Goal: Information Seeking & Learning: Learn about a topic

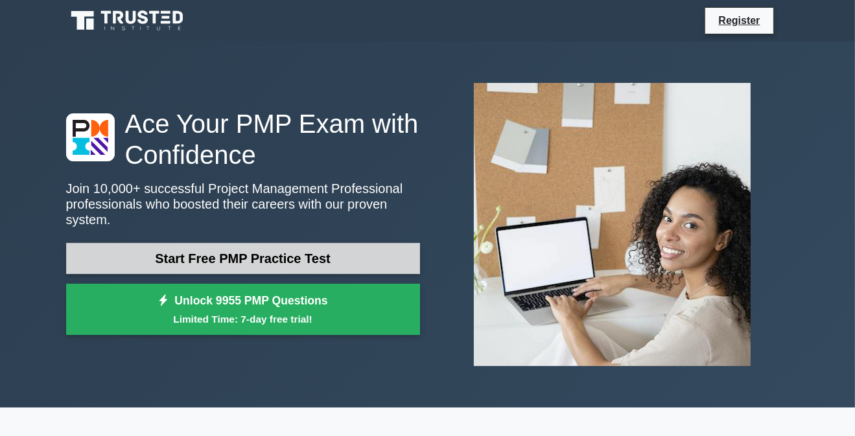
click at [217, 252] on link "Start Free PMP Practice Test" at bounding box center [243, 258] width 354 height 31
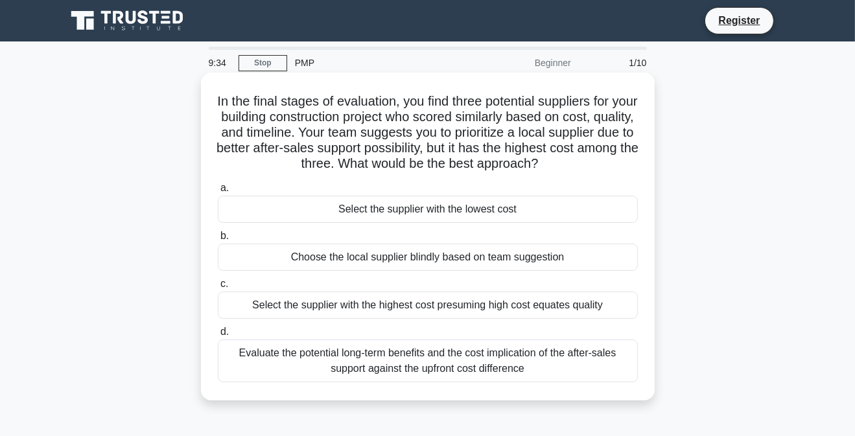
click at [313, 357] on div "Evaluate the potential long-term benefits and the cost implication of the after…" at bounding box center [428, 361] width 420 height 43
click at [218, 337] on input "d. Evaluate the potential long-term benefits and the cost implication of the af…" at bounding box center [218, 332] width 0 height 8
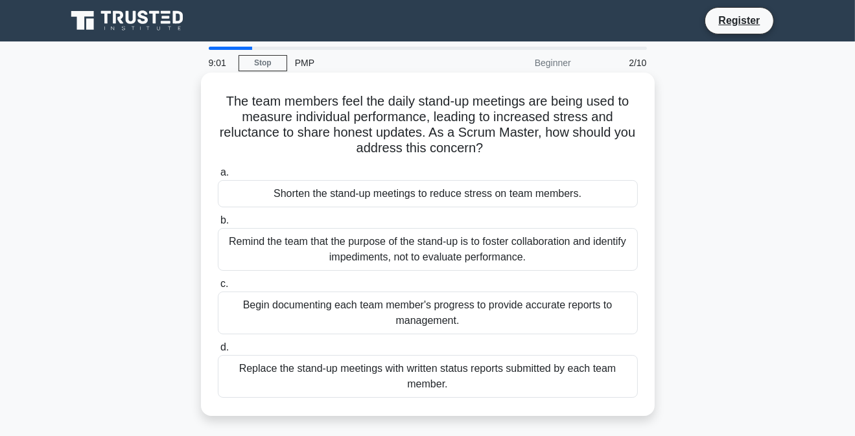
click at [381, 383] on div "Replace the stand-up meetings with written status reports submitted by each tea…" at bounding box center [428, 376] width 420 height 43
click at [218, 352] on input "d. Replace the stand-up meetings with written status reports submitted by each …" at bounding box center [218, 348] width 0 height 8
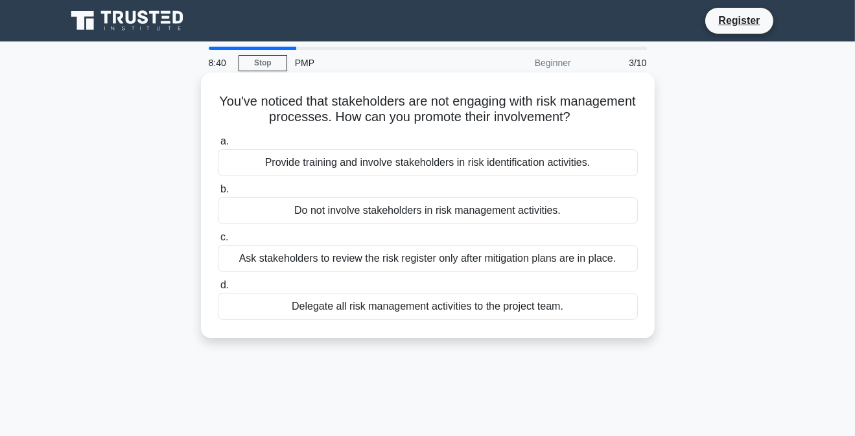
click at [403, 310] on div "Delegate all risk management activities to the project team." at bounding box center [428, 306] width 420 height 27
click at [218, 290] on input "d. Delegate all risk management activities to the project team." at bounding box center [218, 285] width 0 height 8
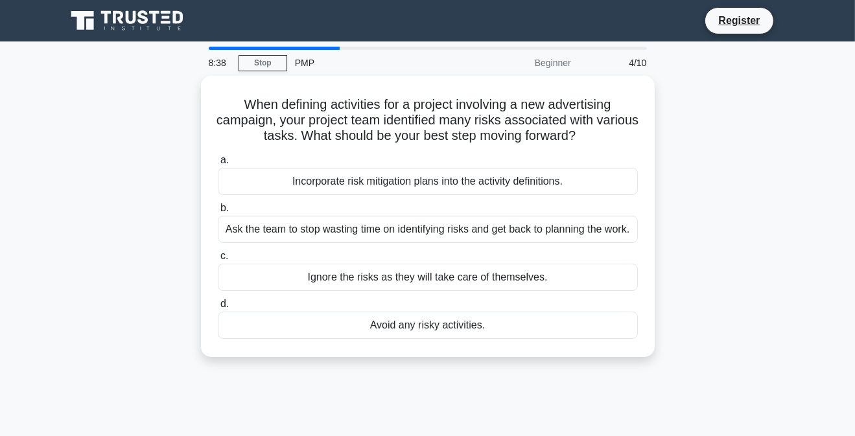
click at [403, 312] on div "Avoid any risky activities." at bounding box center [428, 325] width 420 height 27
click at [218, 309] on input "d. Avoid any risky activities." at bounding box center [218, 304] width 0 height 8
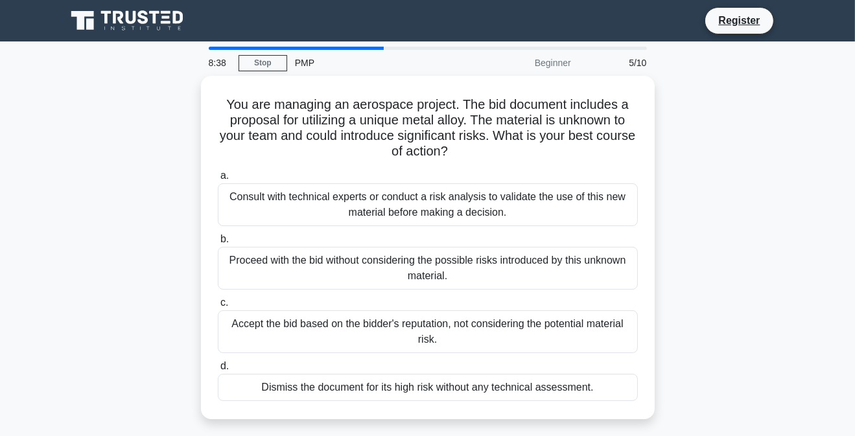
click at [403, 311] on div "Accept the bid based on the bidder's reputation, not considering the potential …" at bounding box center [428, 332] width 420 height 43
click at [218, 307] on input "c. Accept the bid based on the bidder's reputation, not considering the potenti…" at bounding box center [218, 303] width 0 height 8
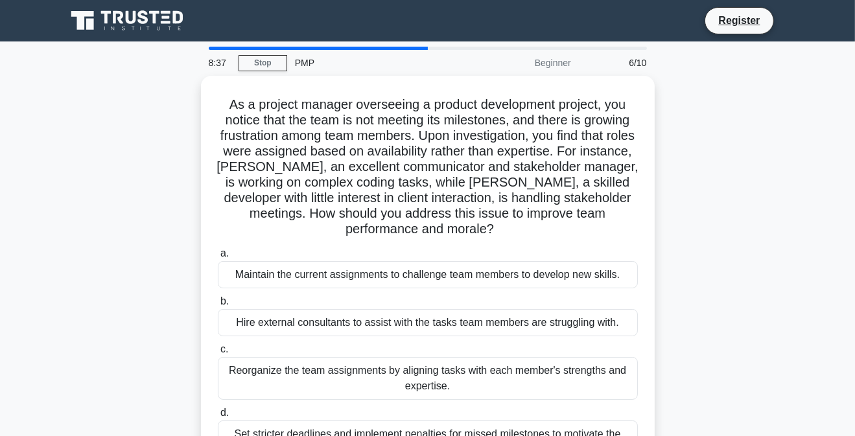
click at [403, 310] on div "Hire external consultants to assist with the tasks team members are struggling …" at bounding box center [428, 322] width 420 height 27
click at [218, 306] on input "b. Hire external consultants to assist with the tasks team members are struggli…" at bounding box center [218, 302] width 0 height 8
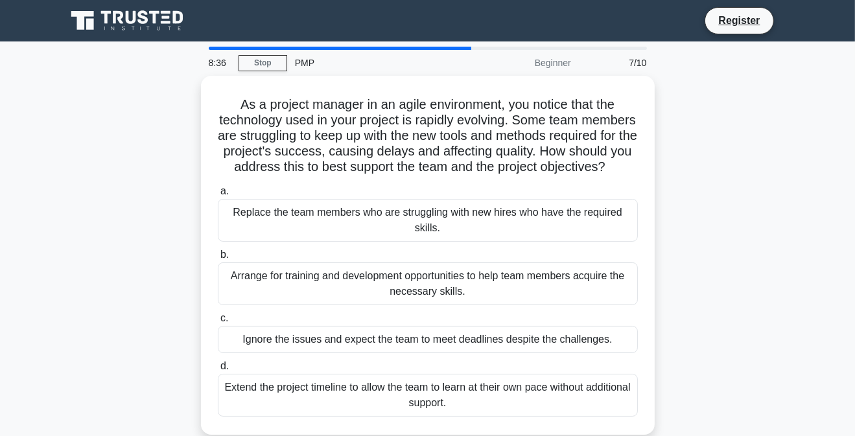
click at [403, 305] on div "Arrange for training and development opportunities to help team members acquire…" at bounding box center [428, 284] width 420 height 43
click at [218, 259] on input "b. Arrange for training and development opportunities to help team members acqu…" at bounding box center [218, 255] width 0 height 8
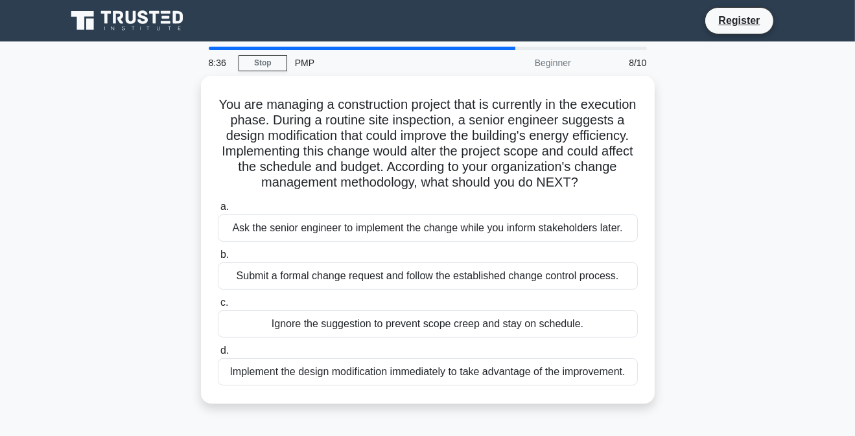
click at [403, 310] on label "c. Ignore the suggestion to prevent scope creep and stay on schedule." at bounding box center [428, 316] width 420 height 43
click at [218, 307] on input "c. Ignore the suggestion to prevent scope creep and stay on schedule." at bounding box center [218, 303] width 0 height 8
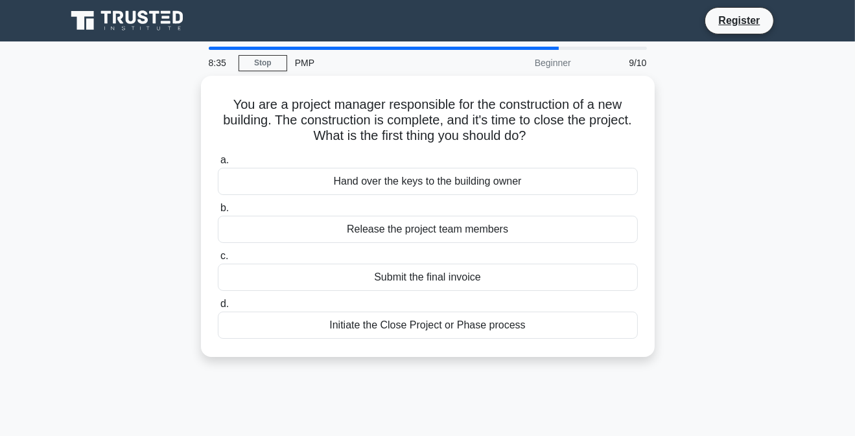
click at [403, 312] on div "Initiate the Close Project or Phase process" at bounding box center [428, 325] width 420 height 27
click at [218, 309] on input "d. Initiate the Close Project or Phase process" at bounding box center [218, 304] width 0 height 8
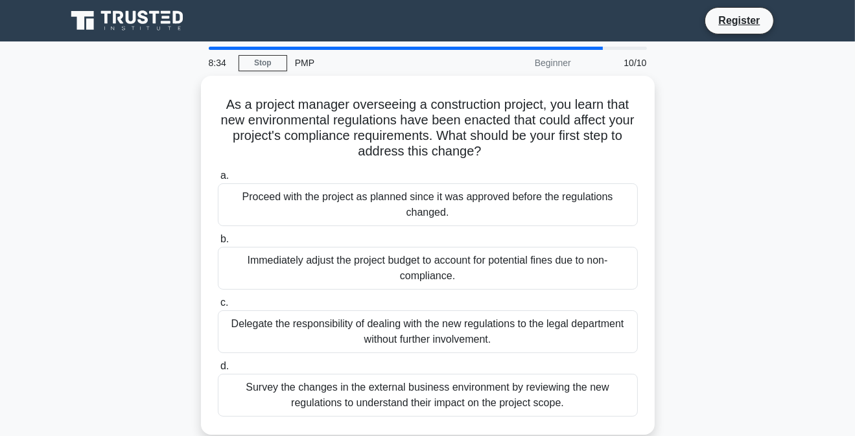
click at [403, 311] on div "Delegate the responsibility of dealing with the new regulations to the legal de…" at bounding box center [428, 332] width 420 height 43
click at [218, 307] on input "c. Delegate the responsibility of dealing with the new regulations to the legal…" at bounding box center [218, 303] width 0 height 8
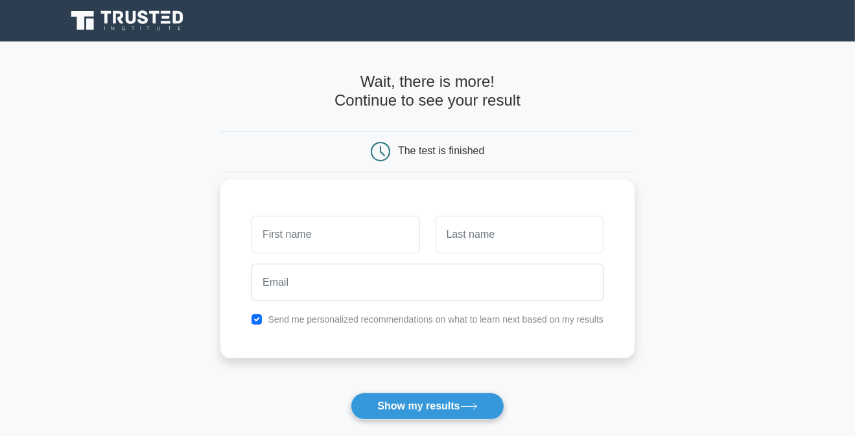
click at [367, 322] on label "Send me personalized recommendations on what to learn next based on my results" at bounding box center [436, 319] width 336 height 10
click at [257, 322] on input "checkbox" at bounding box center [257, 319] width 10 height 10
checkbox input "false"
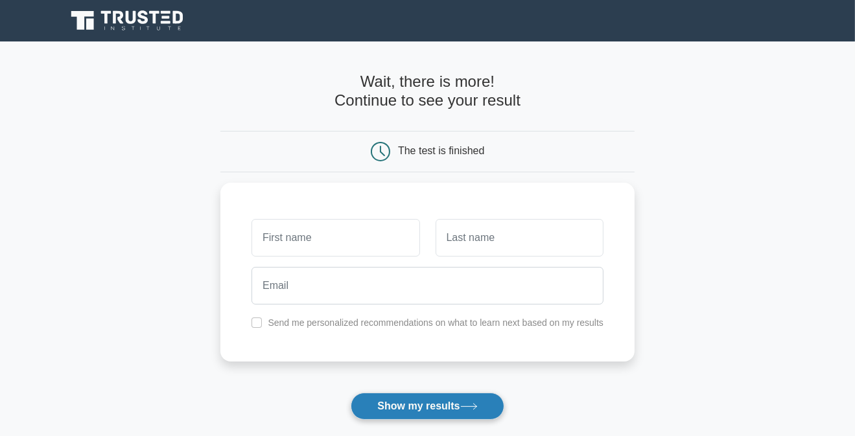
click at [368, 401] on button "Show my results" at bounding box center [427, 406] width 153 height 27
